Goal: Task Accomplishment & Management: Use online tool/utility

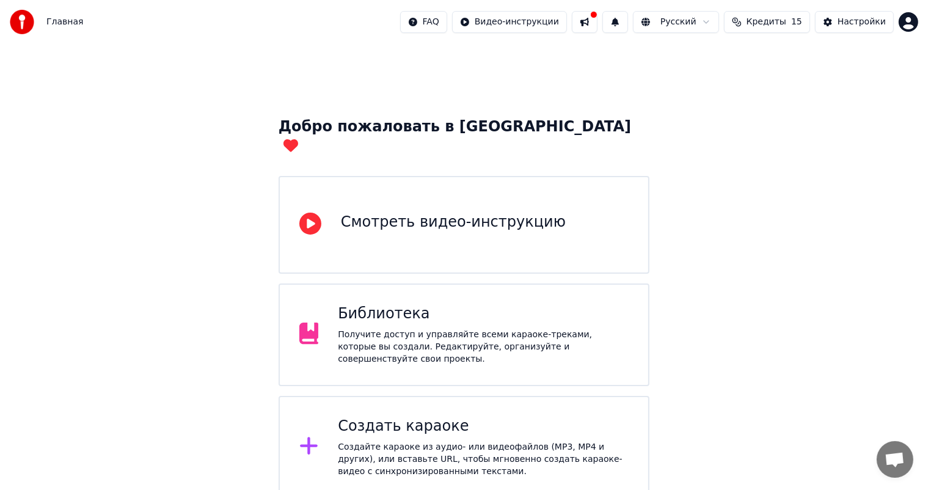
click at [528, 441] on div "Создайте караоке из аудио- или видеофайлов (MP3, MP4 и других), или вставьте UR…" at bounding box center [483, 459] width 291 height 37
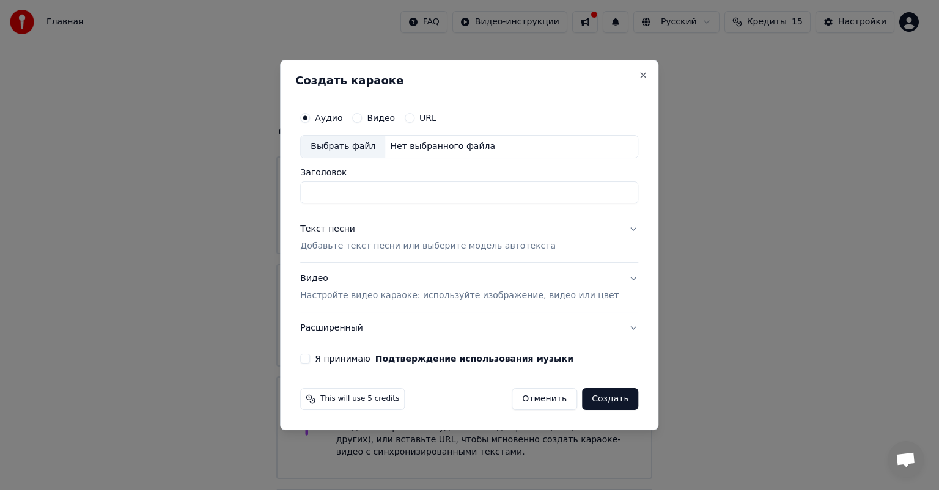
click at [353, 148] on div "Выбрать файл" at bounding box center [343, 147] width 84 height 22
drag, startPoint x: 523, startPoint y: 189, endPoint x: 436, endPoint y: 190, distance: 86.8
click at [436, 190] on input "**********" at bounding box center [469, 192] width 338 height 22
type input "**********"
click at [613, 227] on button "Текст песни Добавьте текст песни или выберите модель автотекста" at bounding box center [469, 237] width 338 height 49
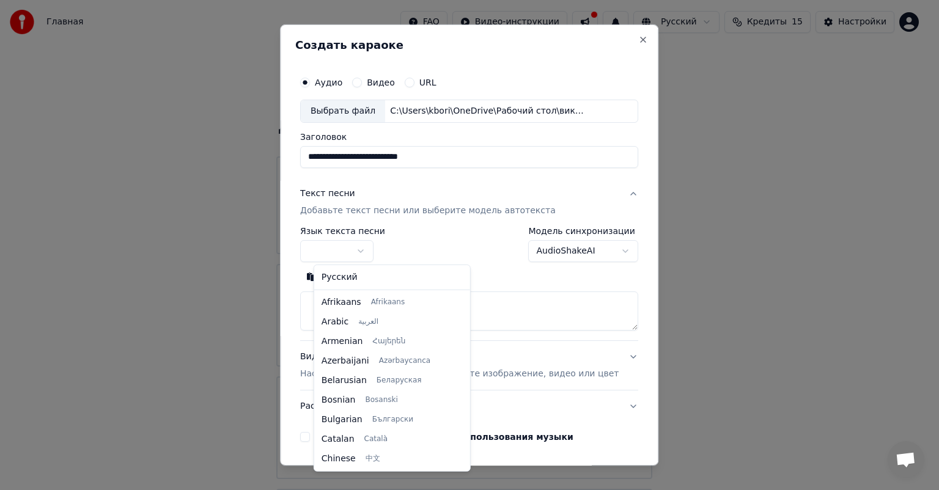
click at [379, 255] on body "Главная FAQ Видео-инструкции Русский Кредиты 15 Настройки Добро пожаловать в Yo…" at bounding box center [464, 299] width 928 height 599
select select "**"
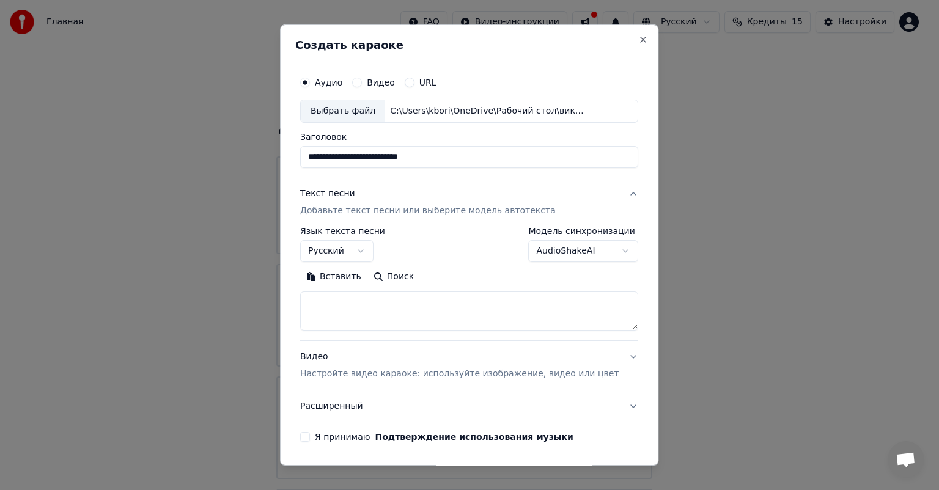
click at [359, 291] on textarea at bounding box center [469, 310] width 338 height 39
click at [373, 252] on body "Главная FAQ Видео-инструкции Русский Кредиты 15 Настройки Добро пожаловать в Yo…" at bounding box center [464, 299] width 928 height 599
click at [357, 304] on textarea at bounding box center [469, 310] width 338 height 39
paste textarea "**********"
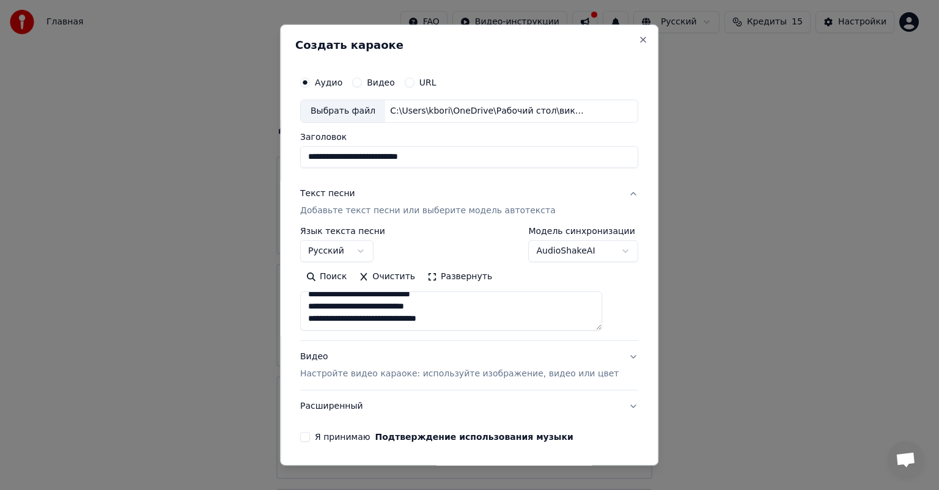
type textarea "**********"
click at [609, 353] on button "Видео Настройте видео караоке: используйте изображение, видео или цвет" at bounding box center [469, 365] width 338 height 49
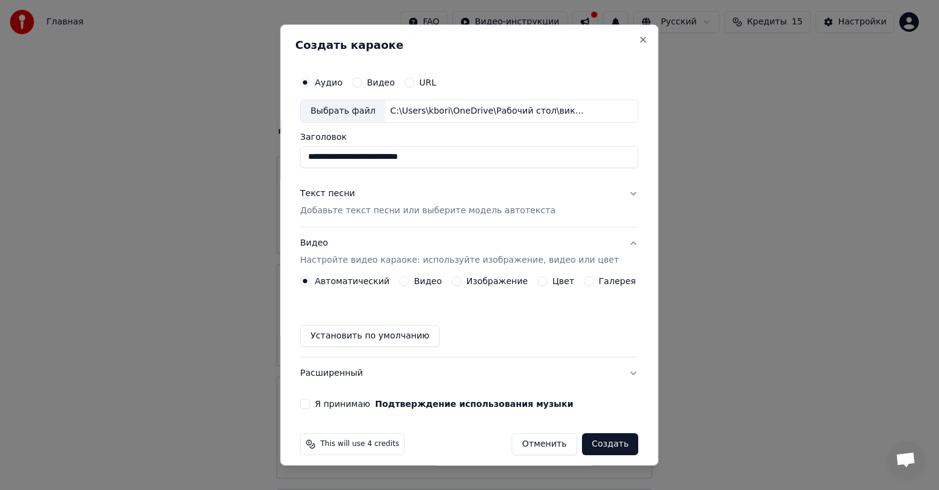
click at [489, 277] on label "Изображение" at bounding box center [497, 281] width 62 height 9
click at [461, 276] on button "Изображение" at bounding box center [457, 281] width 10 height 10
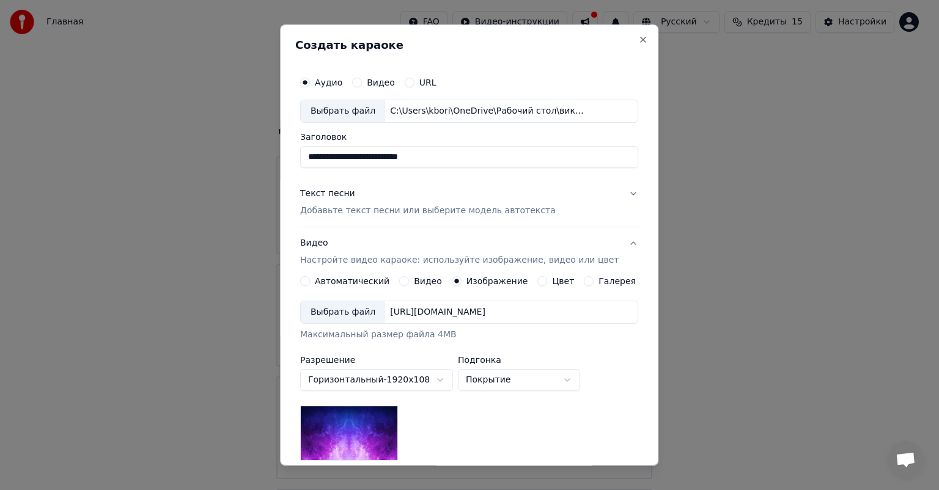
click at [368, 309] on div "Выбрать файл" at bounding box center [343, 312] width 84 height 22
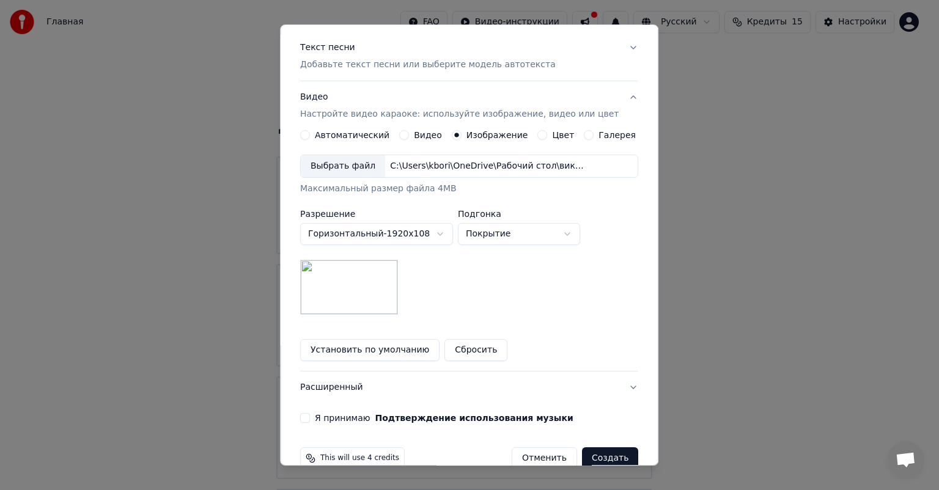
scroll to position [169, 0]
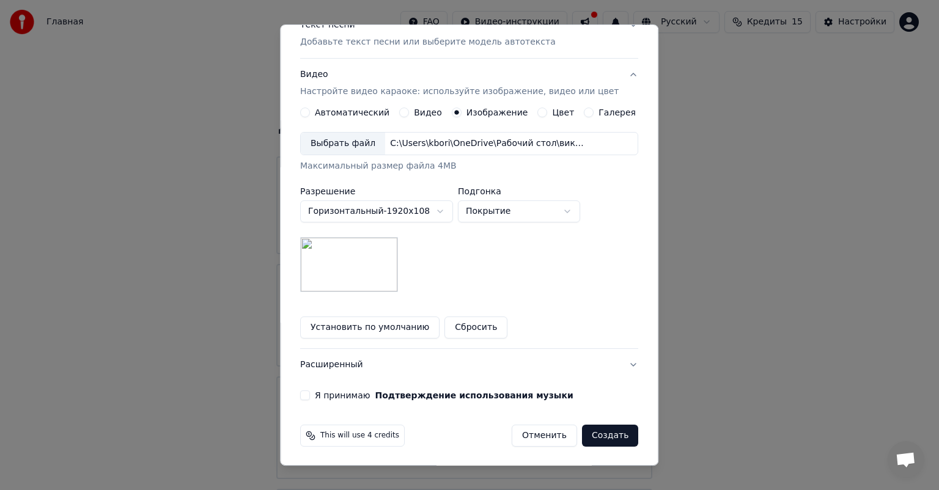
click at [310, 391] on button "Я принимаю Подтверждение использования музыки" at bounding box center [305, 395] width 10 height 10
click at [601, 438] on button "Создать" at bounding box center [610, 436] width 56 height 22
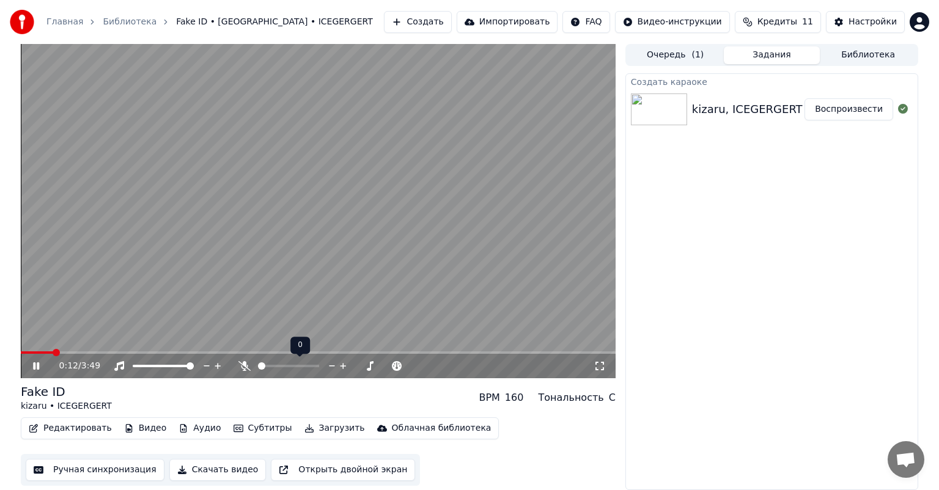
click at [249, 366] on icon at bounding box center [244, 366] width 12 height 10
click at [244, 366] on icon at bounding box center [244, 366] width 7 height 10
click at [39, 365] on icon at bounding box center [36, 365] width 6 height 7
click at [451, 27] on button "Создать" at bounding box center [417, 22] width 67 height 22
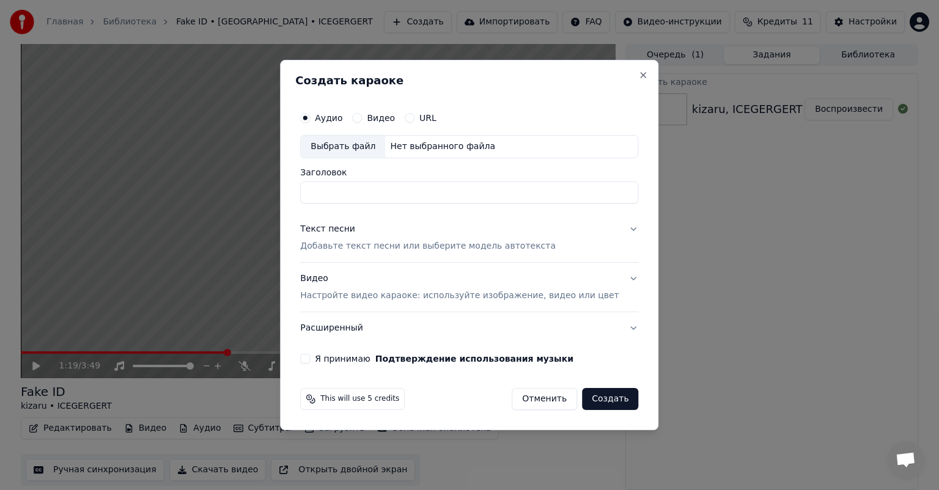
click at [353, 137] on div "Выбрать файл" at bounding box center [343, 147] width 84 height 22
drag, startPoint x: 551, startPoint y: 191, endPoint x: 465, endPoint y: 186, distance: 85.7
click at [465, 186] on input "**********" at bounding box center [469, 192] width 338 height 22
type input "**********"
click at [615, 221] on button "Текст песни Добавьте текст песни или выберите модель автотекста" at bounding box center [469, 237] width 338 height 49
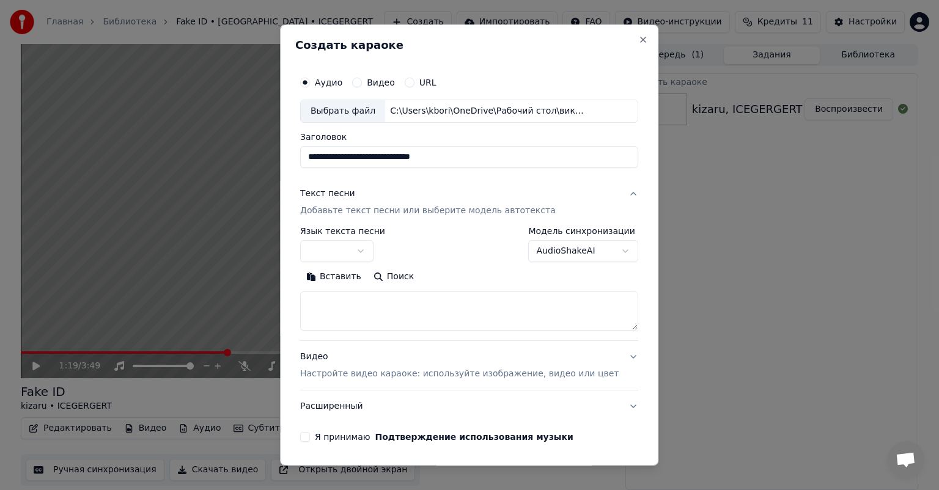
click at [414, 298] on textarea at bounding box center [469, 310] width 338 height 39
paste textarea "**********"
type textarea "**********"
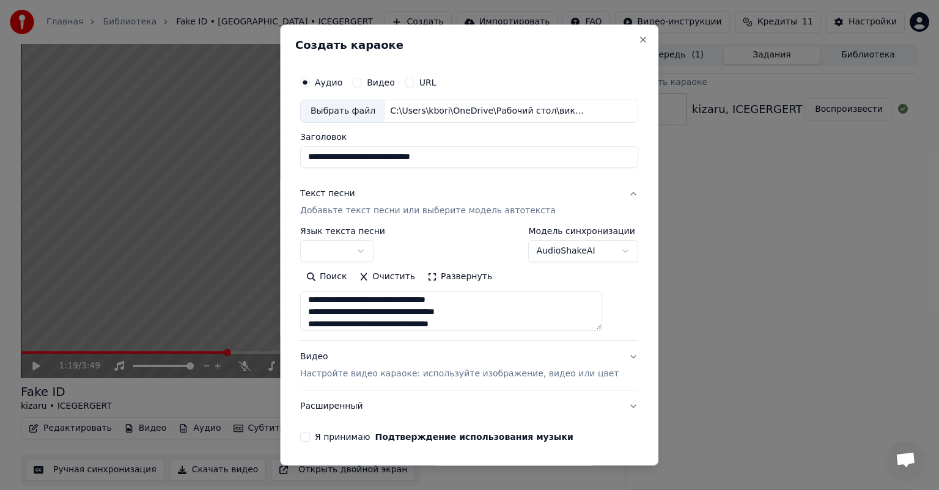
scroll to position [0, 0]
drag, startPoint x: 448, startPoint y: 323, endPoint x: 319, endPoint y: 263, distance: 142.7
click at [319, 263] on div "**********" at bounding box center [469, 279] width 338 height 104
click at [386, 274] on button "Очистить" at bounding box center [387, 277] width 68 height 20
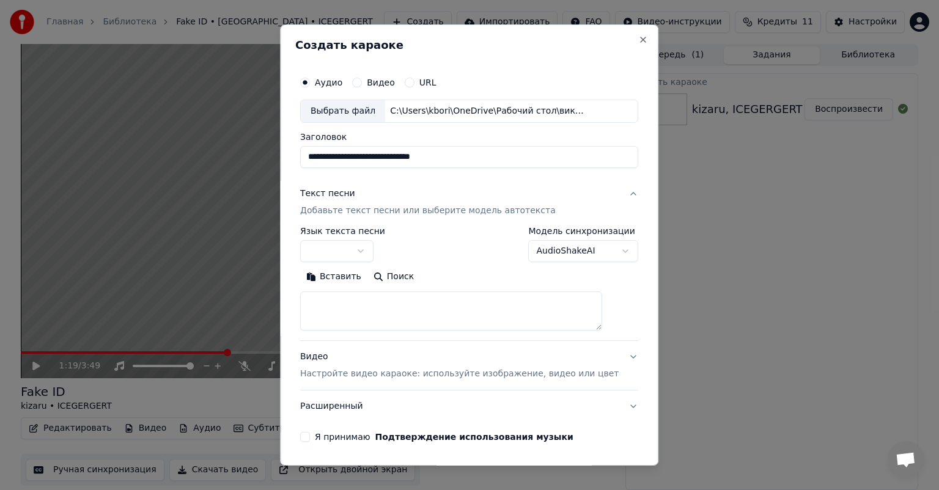
click at [337, 296] on textarea at bounding box center [451, 310] width 302 height 39
paste textarea "**********"
type textarea "**********"
click at [609, 358] on button "Видео Настройте видео караоке: используйте изображение, видео или цвет" at bounding box center [469, 365] width 338 height 49
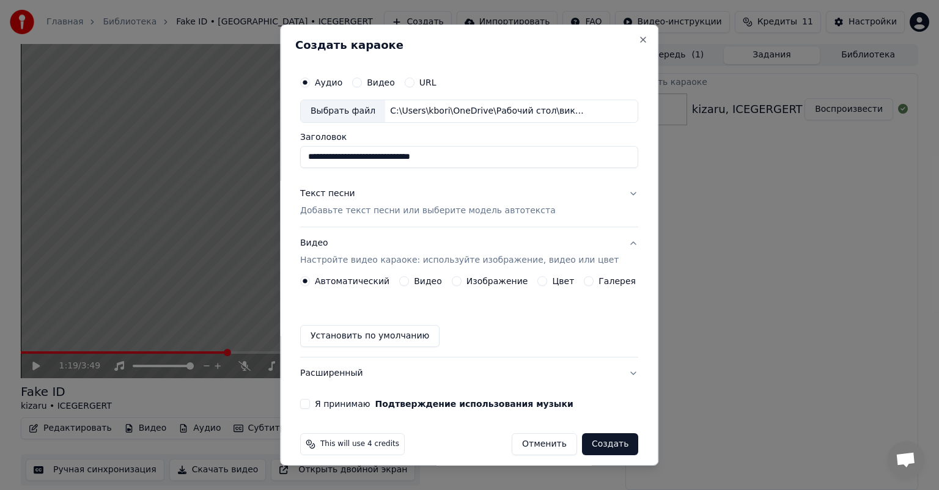
click at [496, 277] on label "Изображение" at bounding box center [497, 281] width 62 height 9
click at [461, 276] on button "Изображение" at bounding box center [457, 281] width 10 height 10
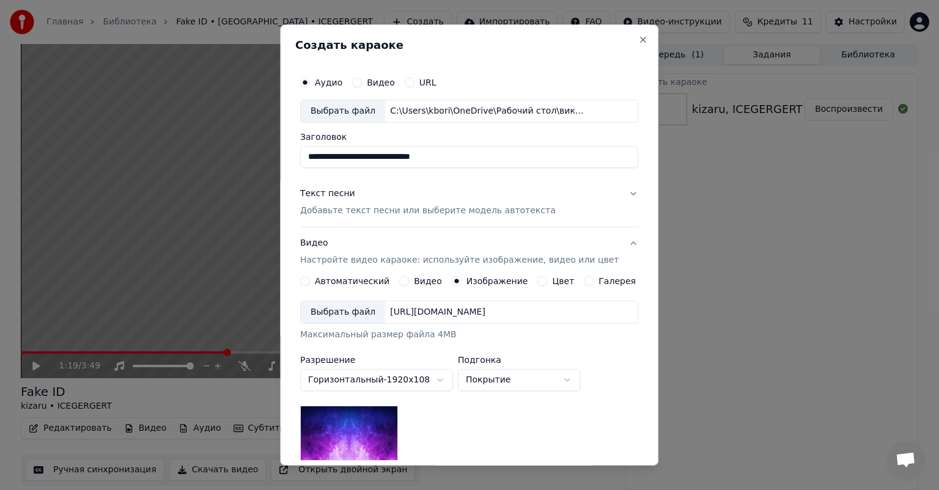
click at [350, 310] on div "Выбрать файл" at bounding box center [343, 312] width 84 height 22
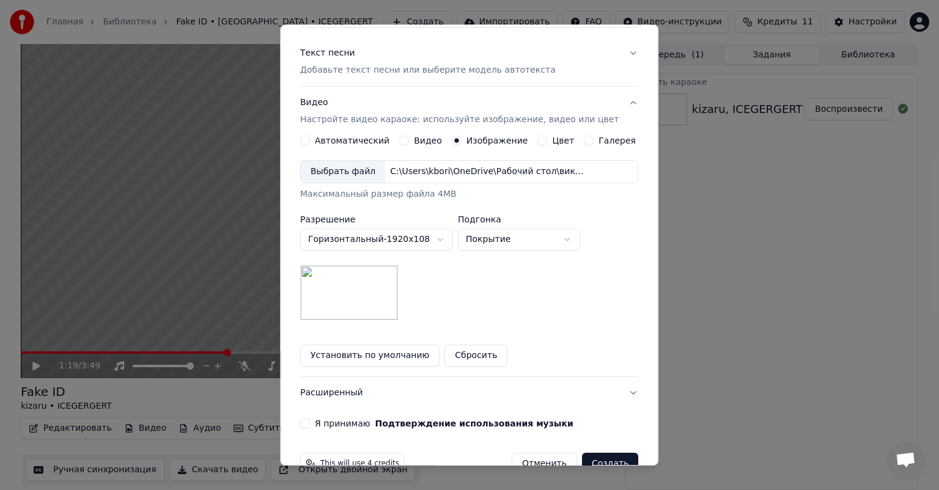
scroll to position [169, 0]
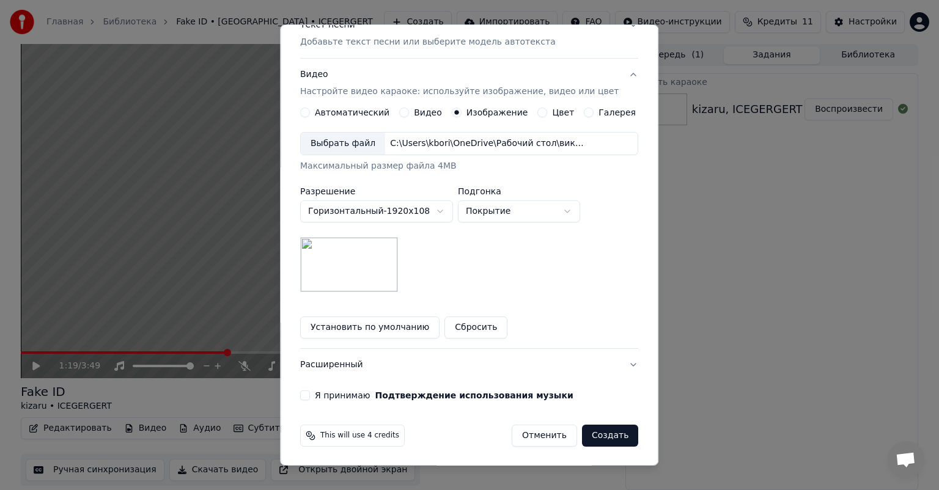
click at [310, 395] on button "Я принимаю Подтверждение использования музыки" at bounding box center [305, 395] width 10 height 10
click at [591, 436] on button "Создать" at bounding box center [610, 436] width 56 height 22
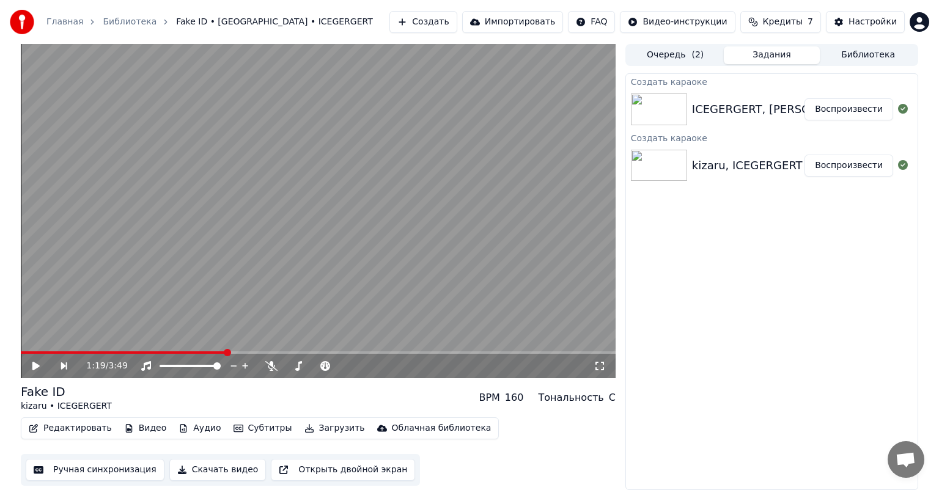
click at [838, 117] on button "Воспроизвести" at bounding box center [848, 109] width 89 height 22
click at [33, 365] on icon at bounding box center [36, 365] width 6 height 7
click at [177, 351] on span at bounding box center [100, 352] width 159 height 2
click at [169, 349] on span at bounding box center [172, 352] width 7 height 7
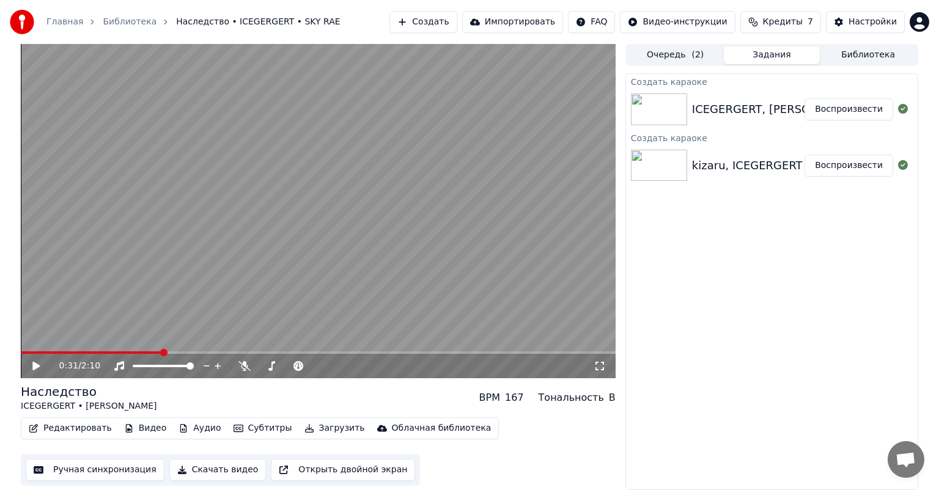
drag, startPoint x: 162, startPoint y: 348, endPoint x: 154, endPoint y: 345, distance: 8.5
click at [154, 345] on video at bounding box center [318, 211] width 595 height 334
click at [142, 352] on span at bounding box center [145, 352] width 7 height 7
click at [130, 353] on span at bounding box center [131, 352] width 7 height 7
click at [242, 369] on icon at bounding box center [244, 366] width 12 height 10
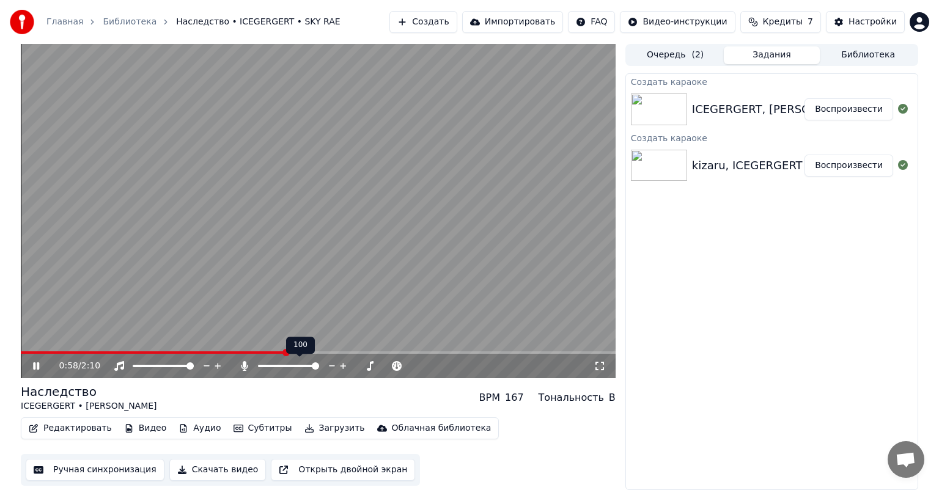
click at [242, 369] on icon at bounding box center [244, 366] width 12 height 10
click at [36, 363] on icon at bounding box center [45, 366] width 29 height 10
click at [188, 464] on button "Скачать видео" at bounding box center [217, 470] width 97 height 22
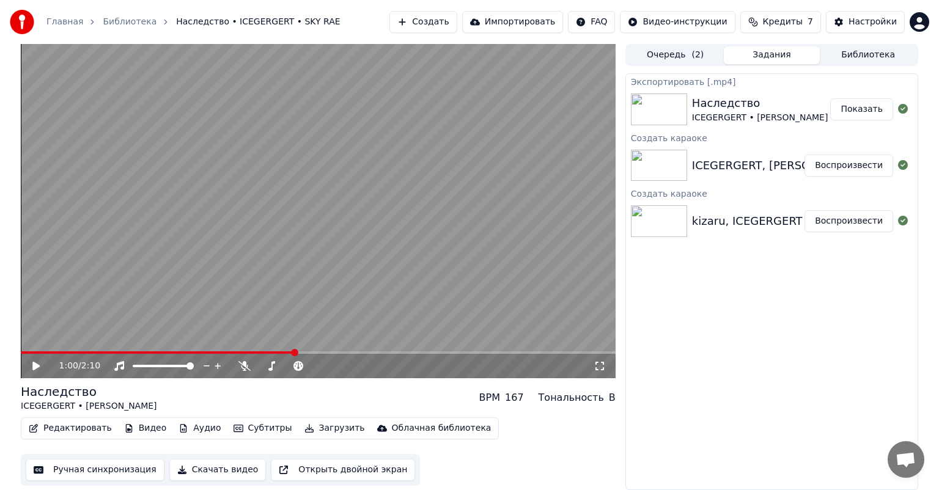
click at [863, 114] on button "Показать" at bounding box center [861, 109] width 63 height 22
click at [453, 29] on button "Создать" at bounding box center [422, 22] width 67 height 22
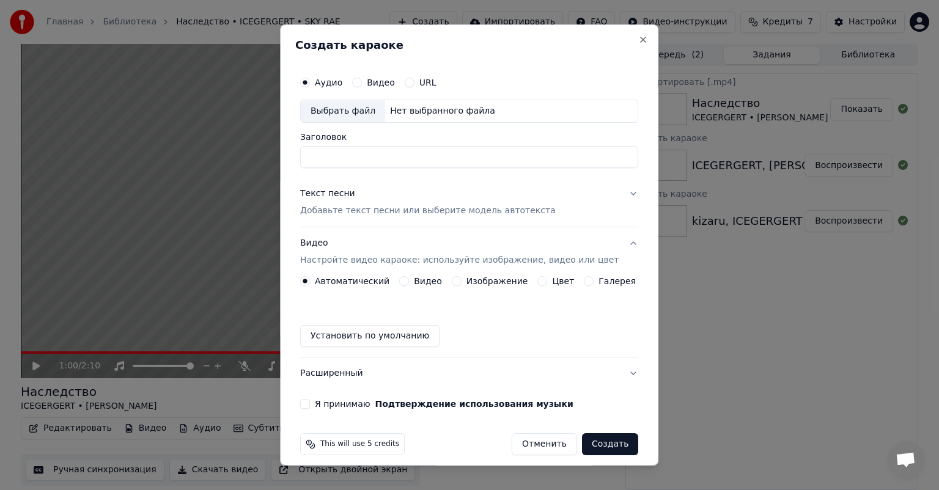
click at [334, 110] on div "Выбрать файл" at bounding box center [343, 111] width 84 height 22
type input "**********"
click at [612, 189] on button "Текст песни Добавьте текст песни или выберите модель автотекста" at bounding box center [469, 202] width 338 height 49
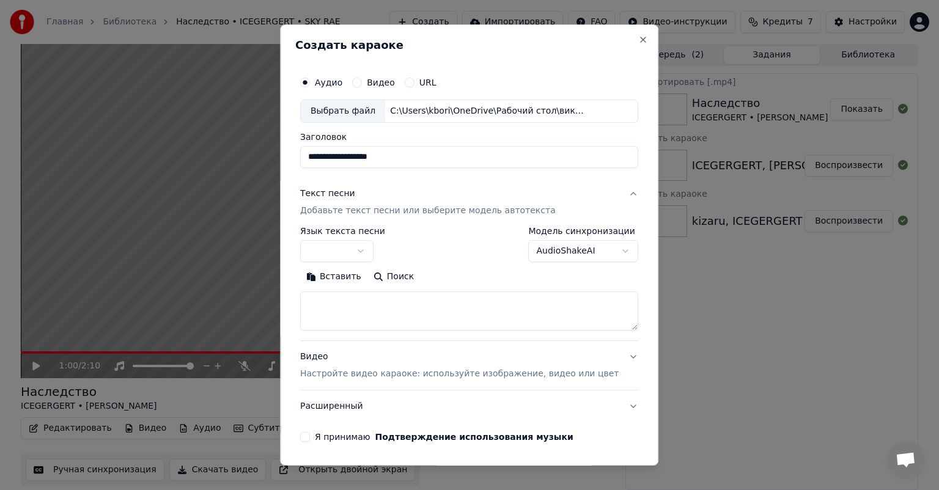
click at [469, 295] on textarea at bounding box center [469, 310] width 338 height 39
paste textarea "**********"
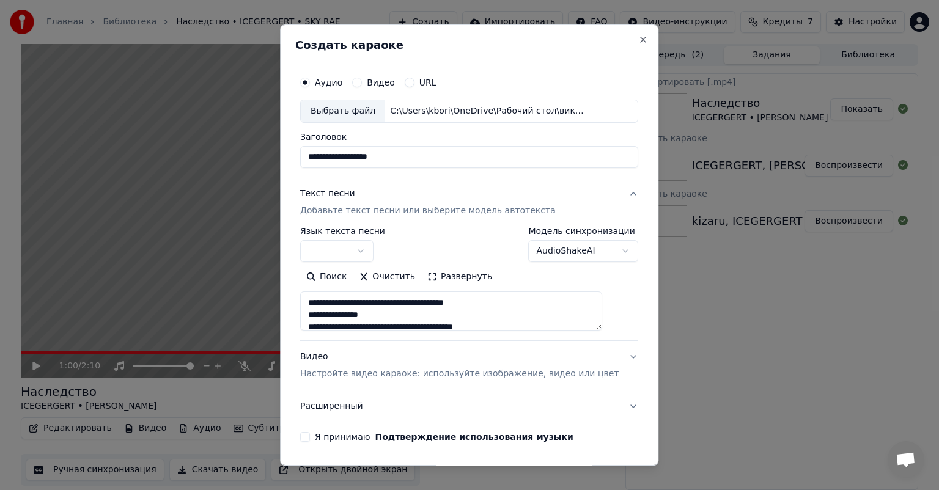
scroll to position [466, 0]
type textarea "**********"
click at [606, 358] on button "Видео Настройте видео караоке: используйте изображение, видео или цвет" at bounding box center [469, 365] width 338 height 49
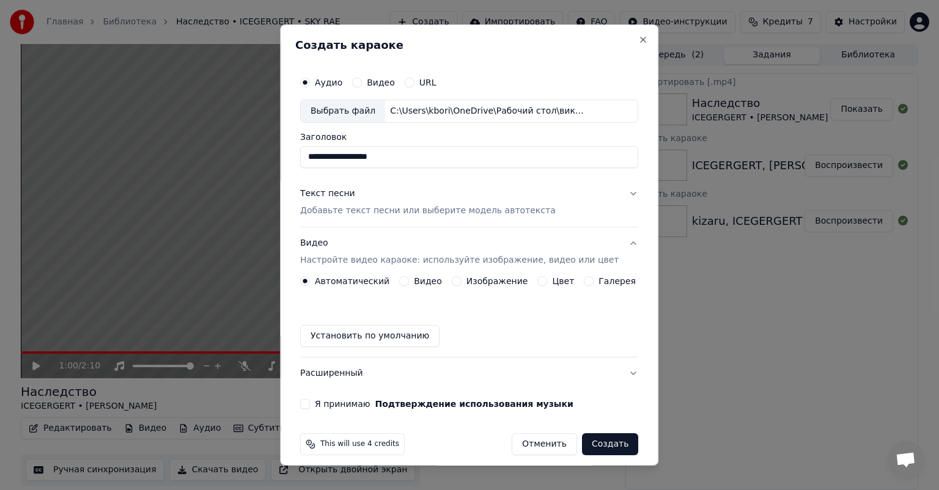
click at [490, 275] on button "Видео Настройте видео караоке: используйте изображение, видео или цвет" at bounding box center [469, 251] width 338 height 49
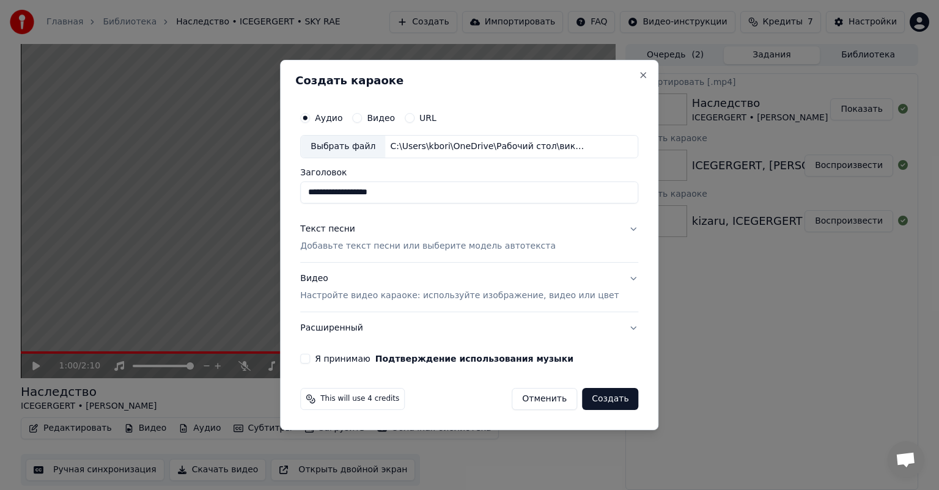
click at [618, 281] on button "Видео Настройте видео караоке: используйте изображение, видео или цвет" at bounding box center [469, 287] width 338 height 49
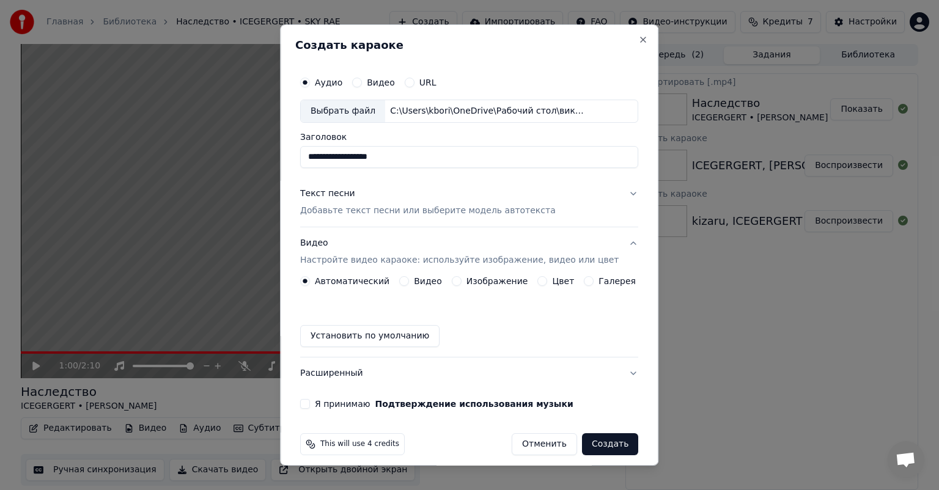
click at [488, 284] on label "Изображение" at bounding box center [497, 281] width 62 height 9
click at [461, 284] on button "Изображение" at bounding box center [457, 281] width 10 height 10
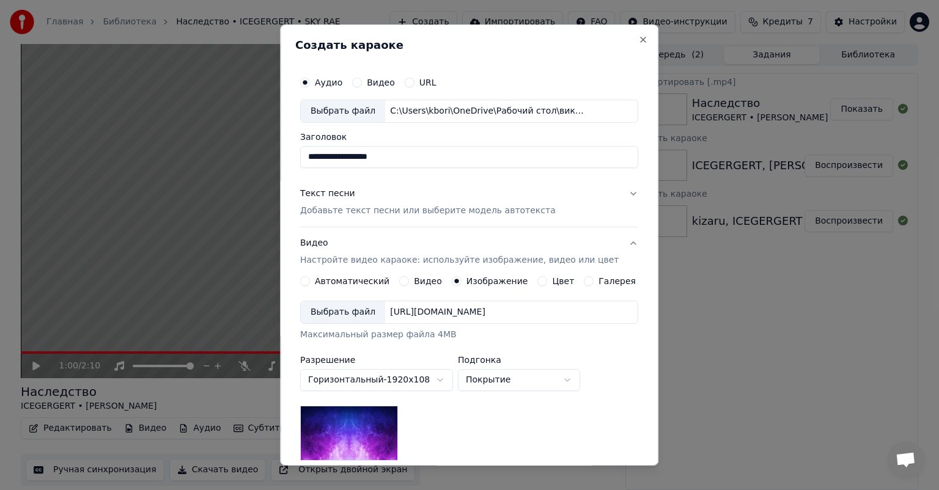
click at [343, 313] on div "Выбрать файл" at bounding box center [343, 312] width 84 height 22
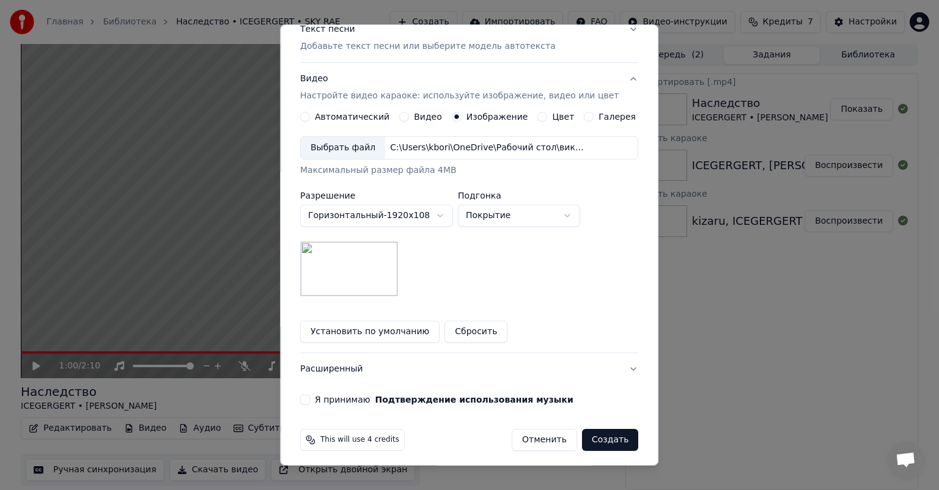
scroll to position [169, 0]
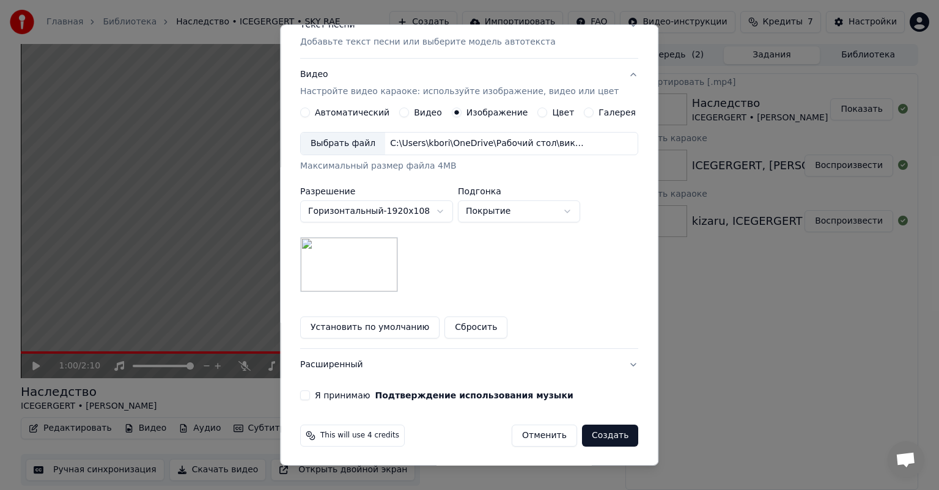
click at [310, 395] on button "Я принимаю Подтверждение использования музыки" at bounding box center [305, 395] width 10 height 10
click at [590, 433] on button "Создать" at bounding box center [610, 436] width 56 height 22
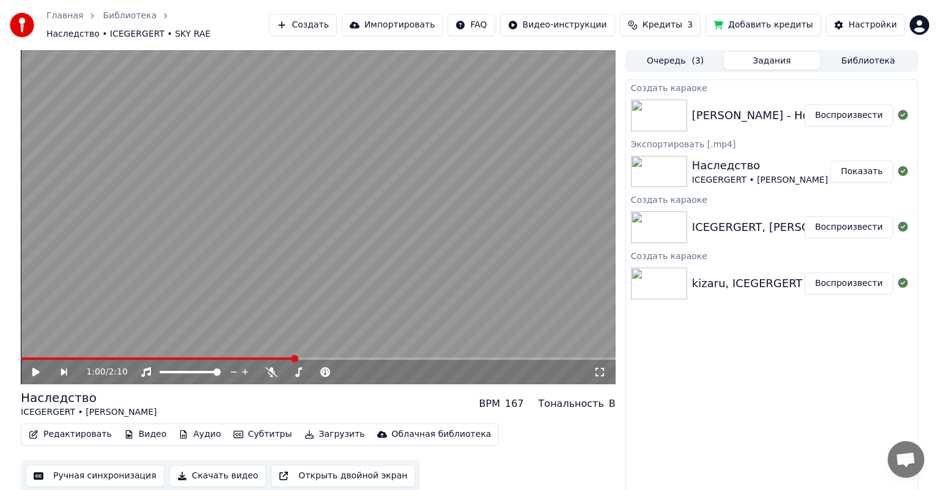
click at [851, 114] on button "Воспроизвести" at bounding box center [848, 115] width 89 height 22
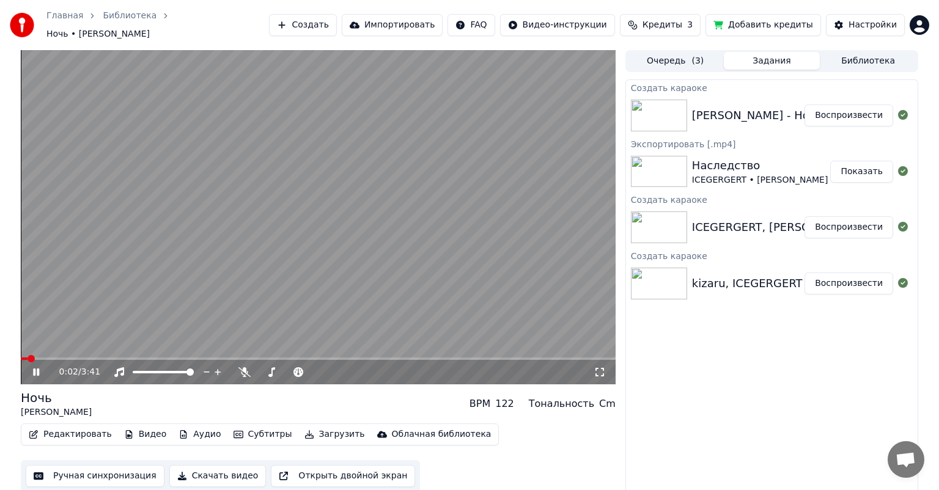
click at [35, 368] on icon at bounding box center [36, 371] width 6 height 7
click at [39, 367] on icon at bounding box center [45, 372] width 29 height 10
click at [34, 368] on icon at bounding box center [36, 371] width 6 height 7
click at [189, 473] on button "Скачать видео" at bounding box center [217, 476] width 97 height 22
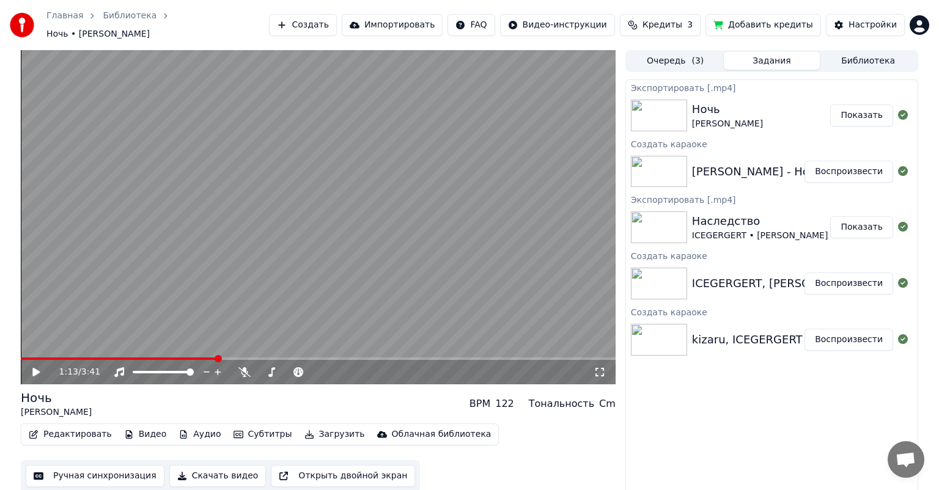
click at [877, 106] on button "Показать" at bounding box center [861, 115] width 63 height 22
click at [336, 20] on button "Создать" at bounding box center [302, 25] width 67 height 22
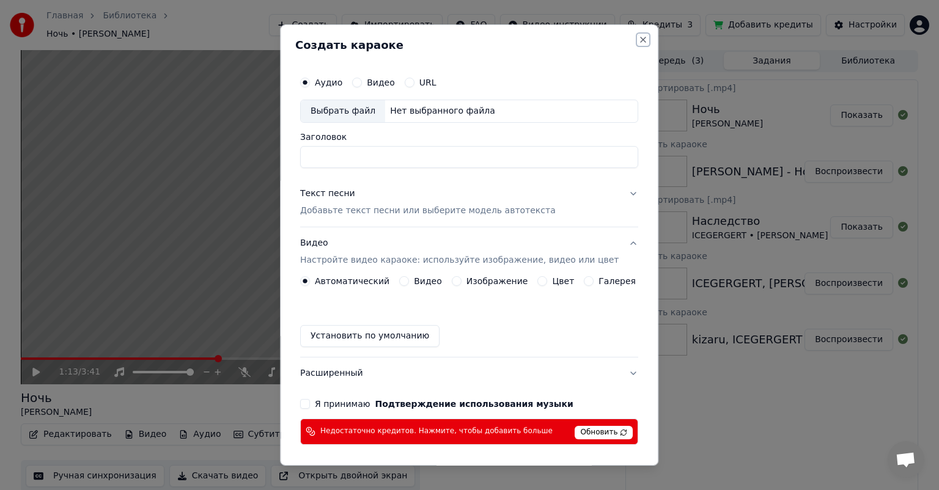
click at [639, 41] on button "Close" at bounding box center [644, 40] width 10 height 10
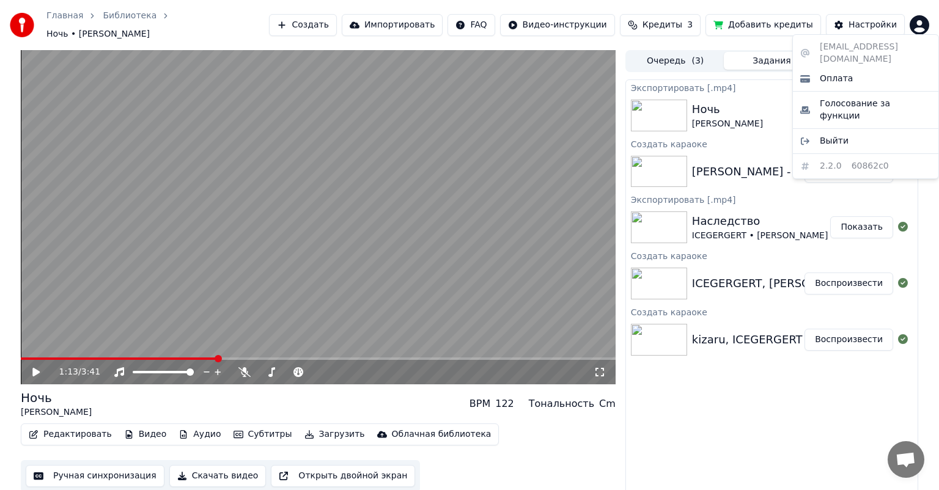
click at [928, 26] on html "Главная Библиотека Ночь • [PERSON_NAME] Создать Импортировать FAQ Видео-инструк…" at bounding box center [469, 245] width 939 height 490
click at [857, 131] on div "Выйти" at bounding box center [865, 141] width 141 height 20
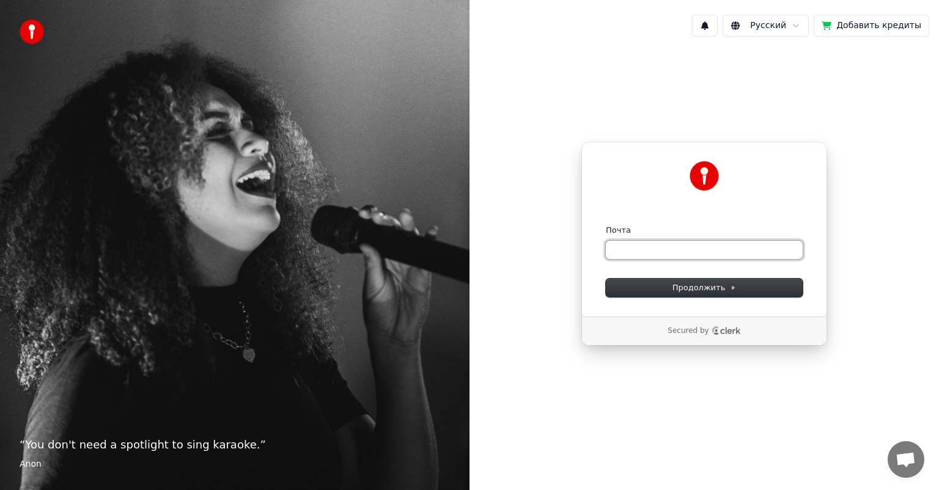
click at [702, 250] on input "Почта" at bounding box center [704, 250] width 197 height 18
click at [703, 286] on span "Продолжить" at bounding box center [704, 287] width 64 height 11
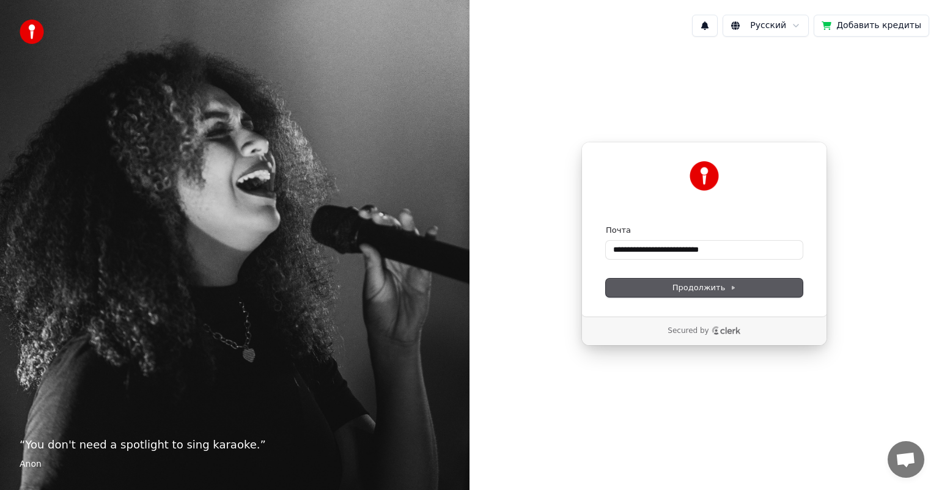
type input "**********"
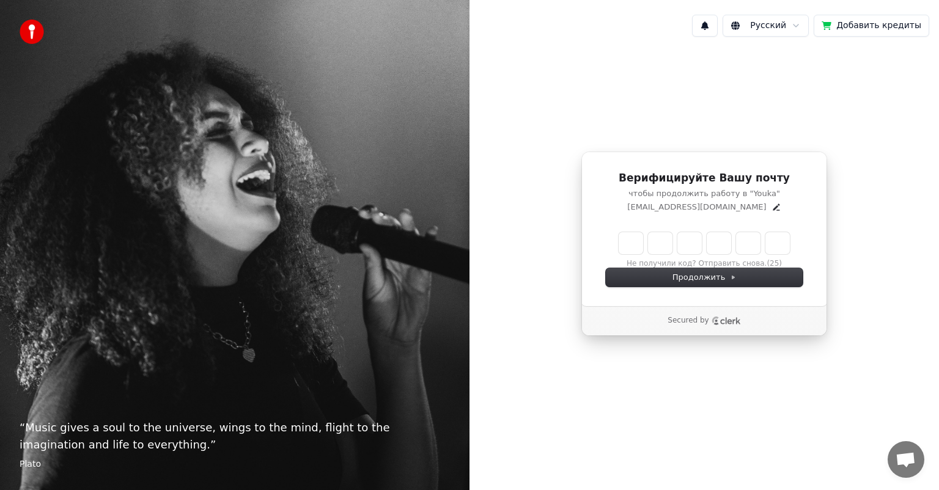
click at [628, 249] on input "Enter verification code" at bounding box center [703, 243] width 171 height 22
type input "******"
